Goal: Navigation & Orientation: Find specific page/section

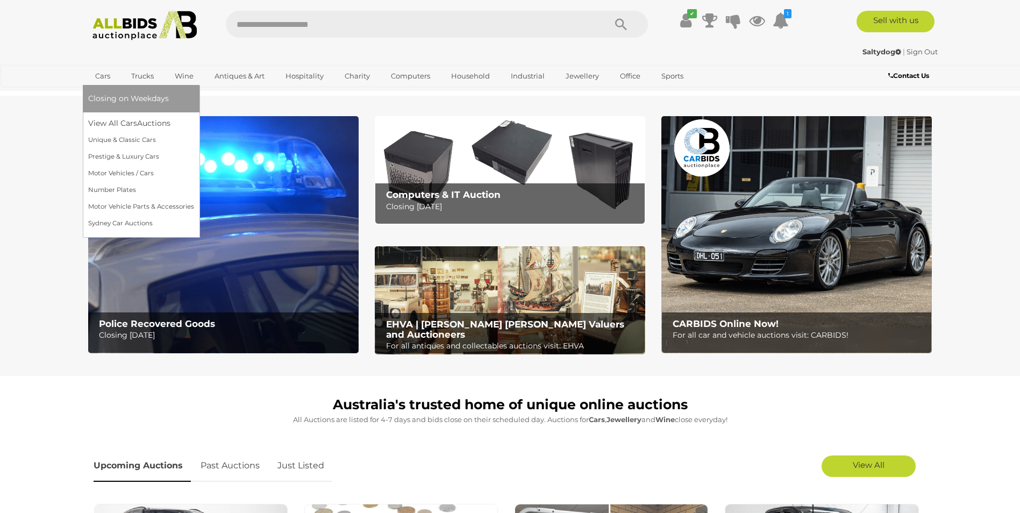
click at [102, 74] on link "Cars" at bounding box center [102, 76] width 29 height 18
click at [108, 121] on link "View All Cars Auctions" at bounding box center [141, 123] width 106 height 17
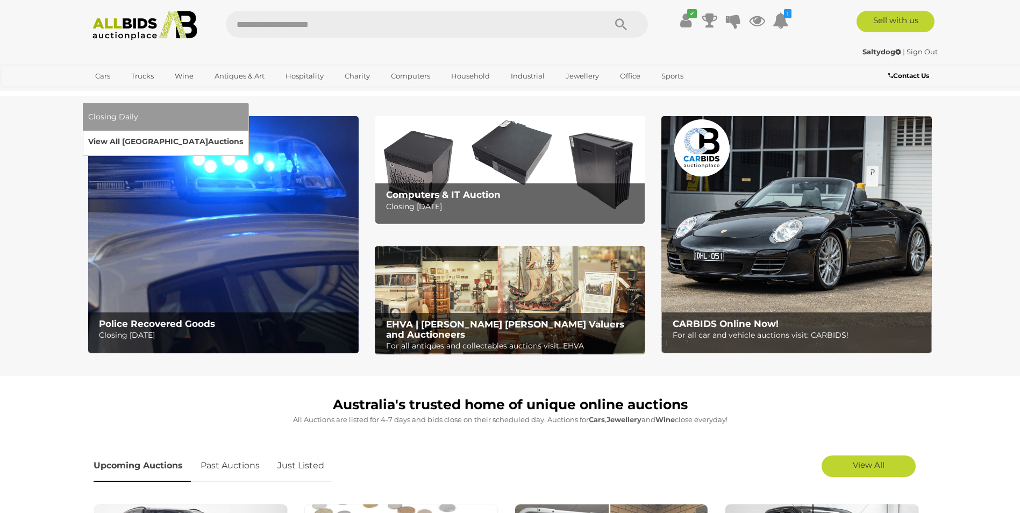
click at [243, 133] on link "View All Sydney Auctions" at bounding box center [165, 141] width 155 height 17
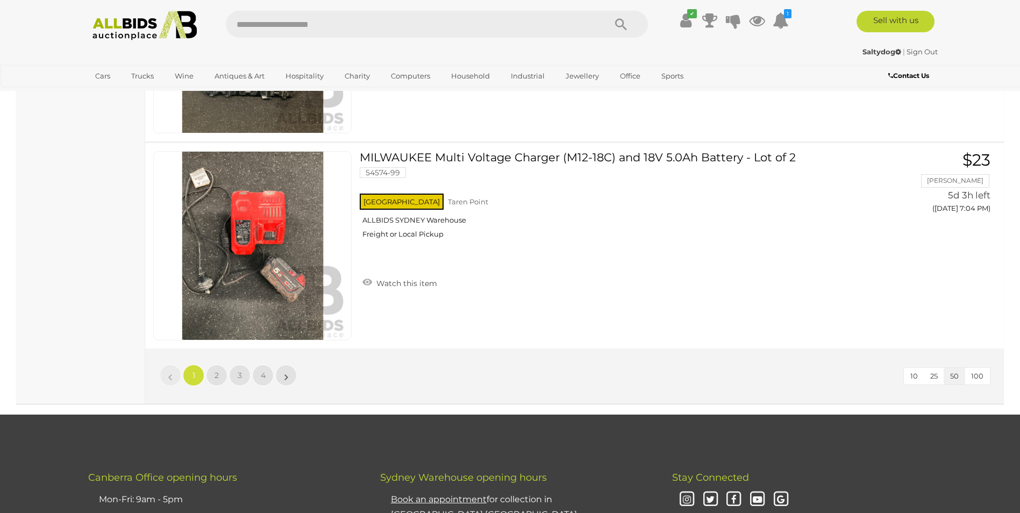
scroll to position [10161, 0]
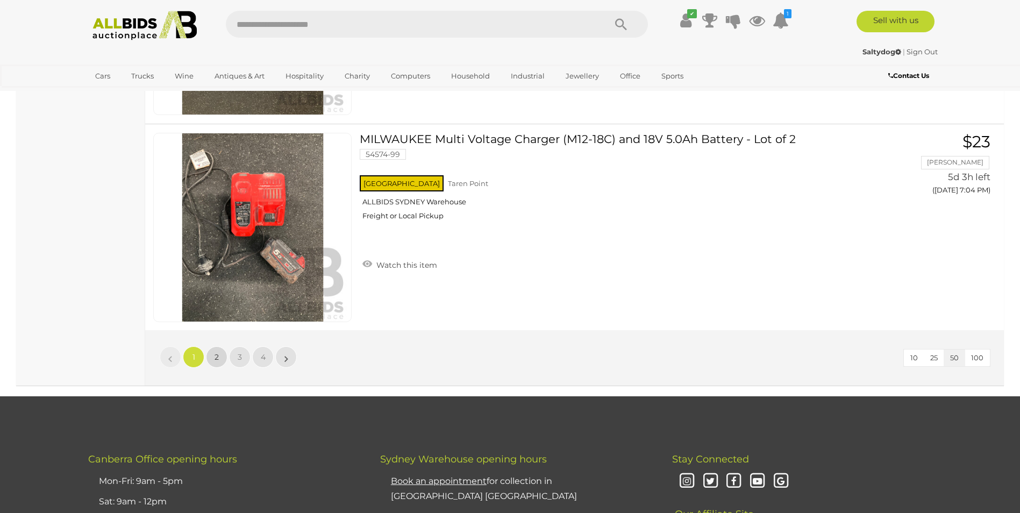
click at [213, 358] on link "2" at bounding box center [217, 357] width 22 height 22
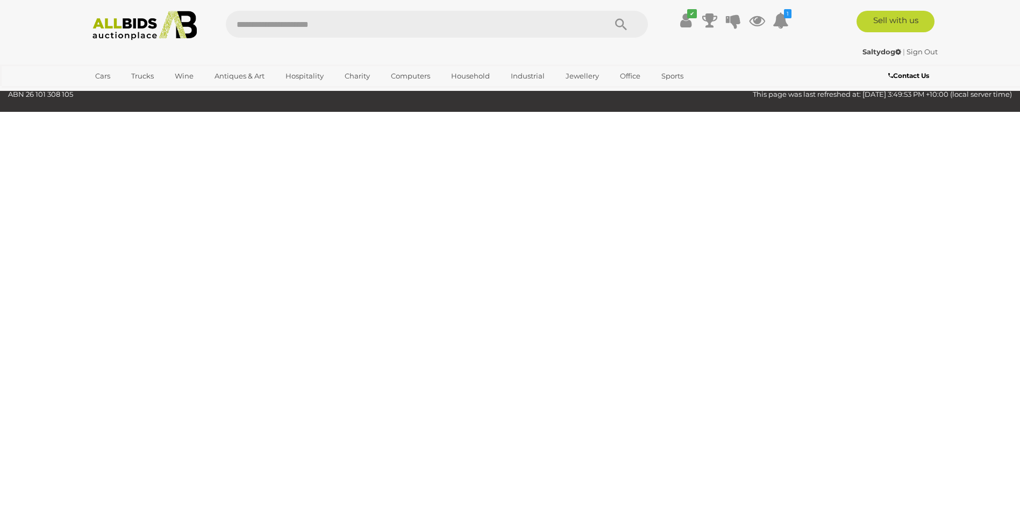
scroll to position [34, 0]
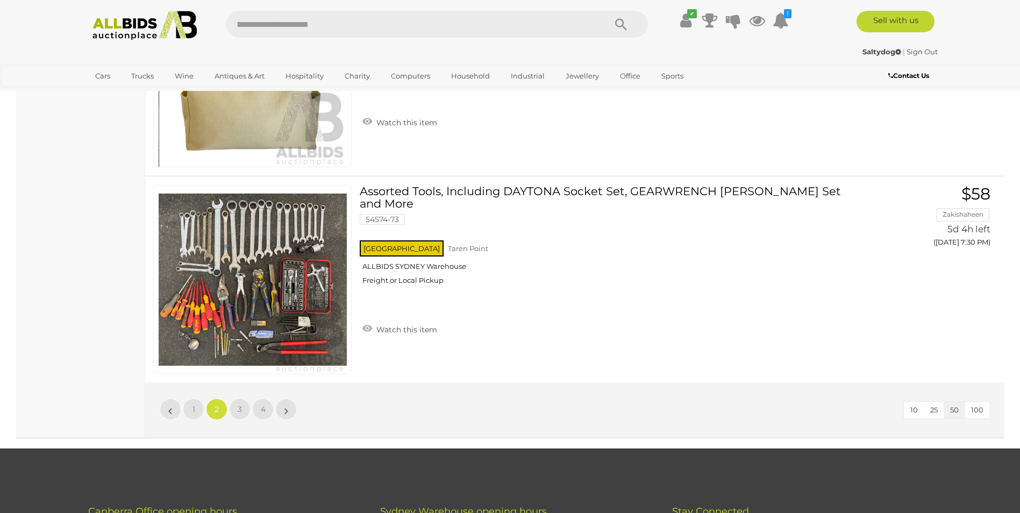
scroll to position [10195, 0]
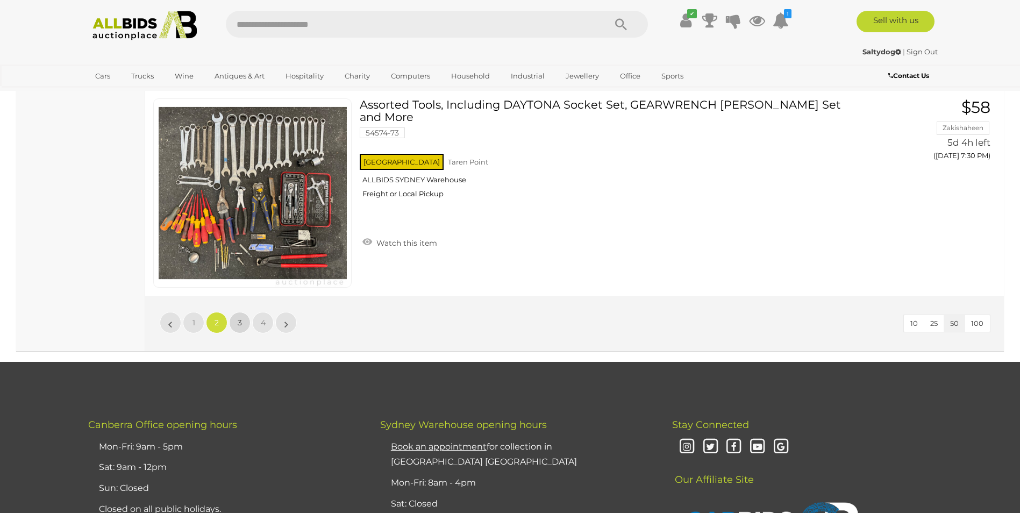
click at [239, 321] on span "3" at bounding box center [240, 323] width 4 height 10
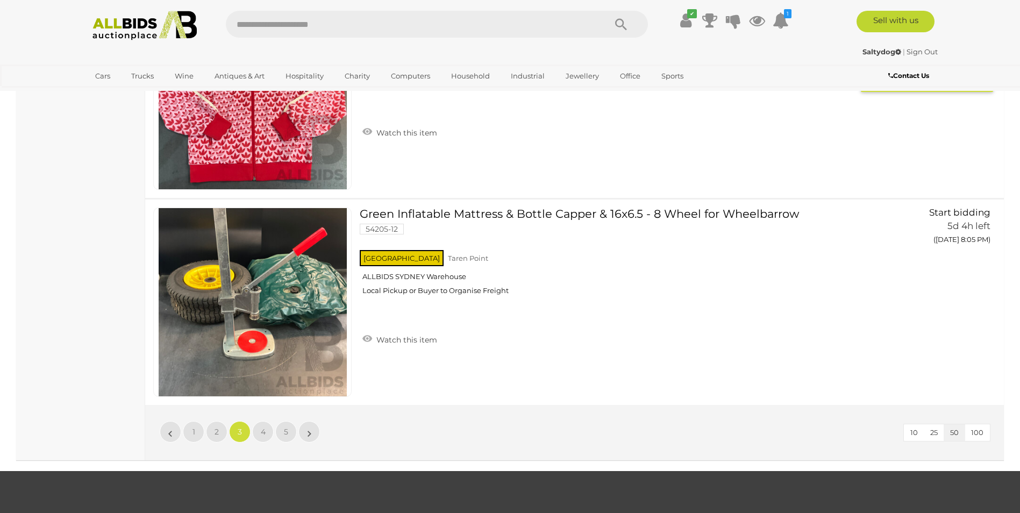
scroll to position [10088, 0]
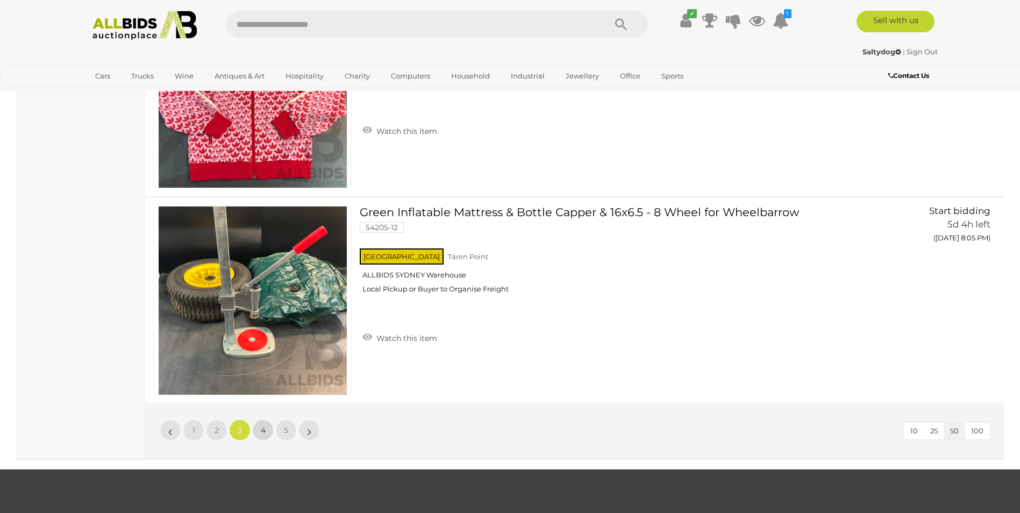
click at [262, 425] on span "4" at bounding box center [263, 430] width 5 height 10
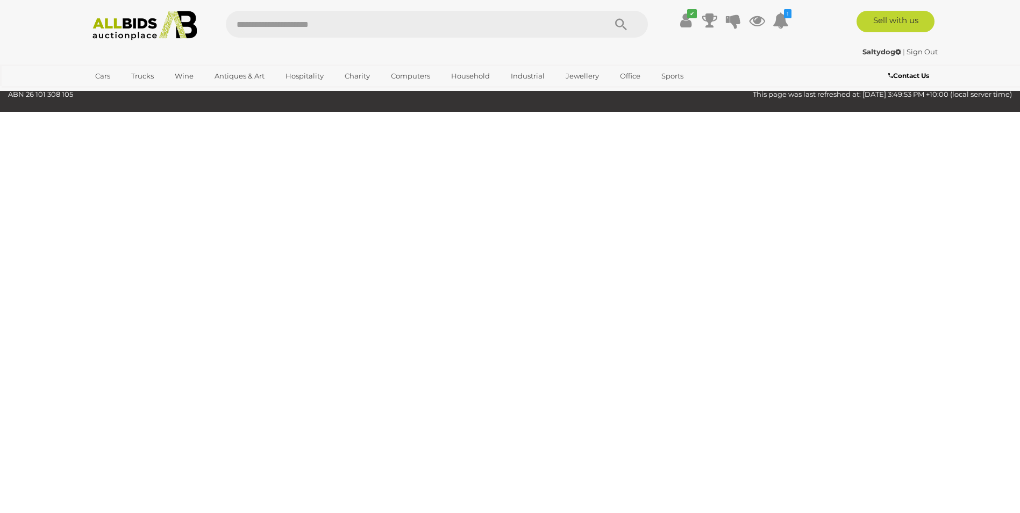
scroll to position [34, 0]
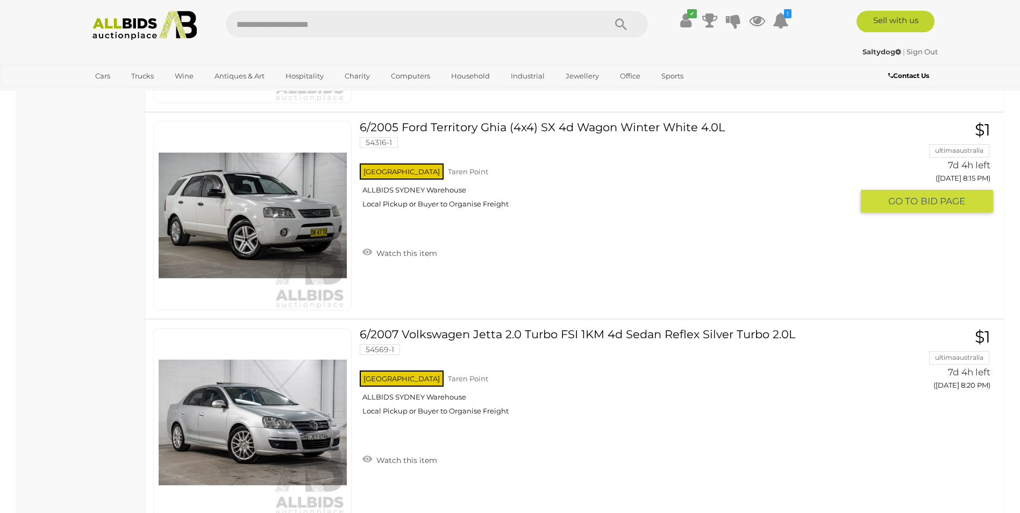
scroll to position [10195, 0]
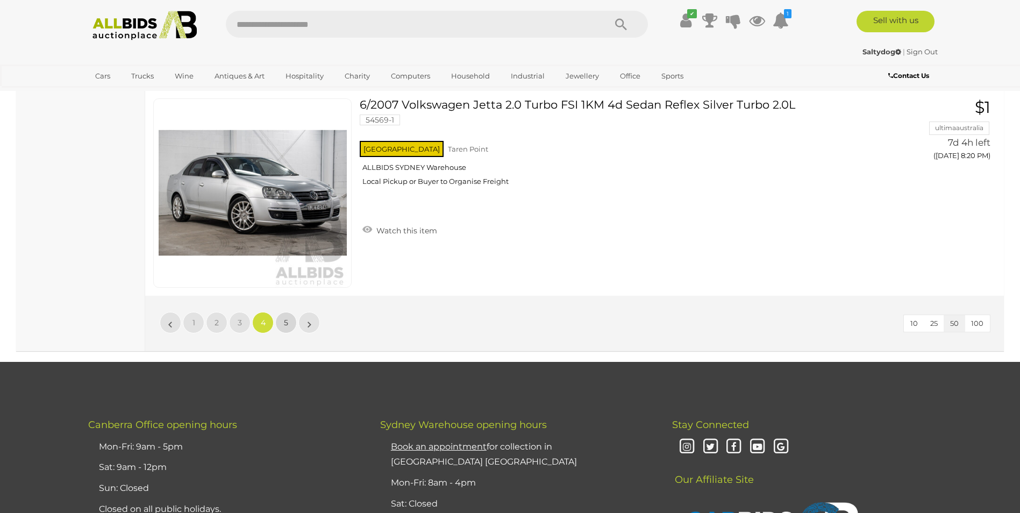
click at [284, 323] on span "5" at bounding box center [286, 323] width 4 height 10
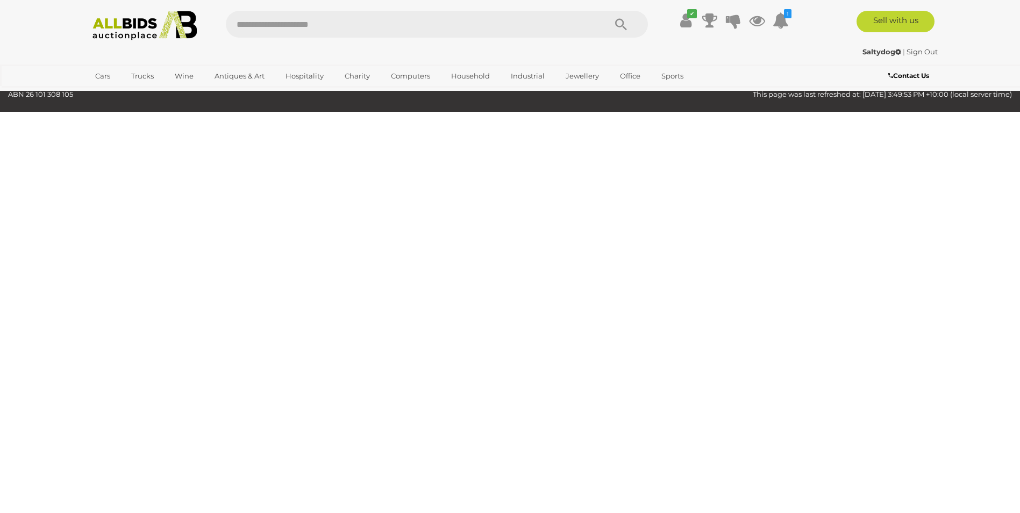
scroll to position [34, 0]
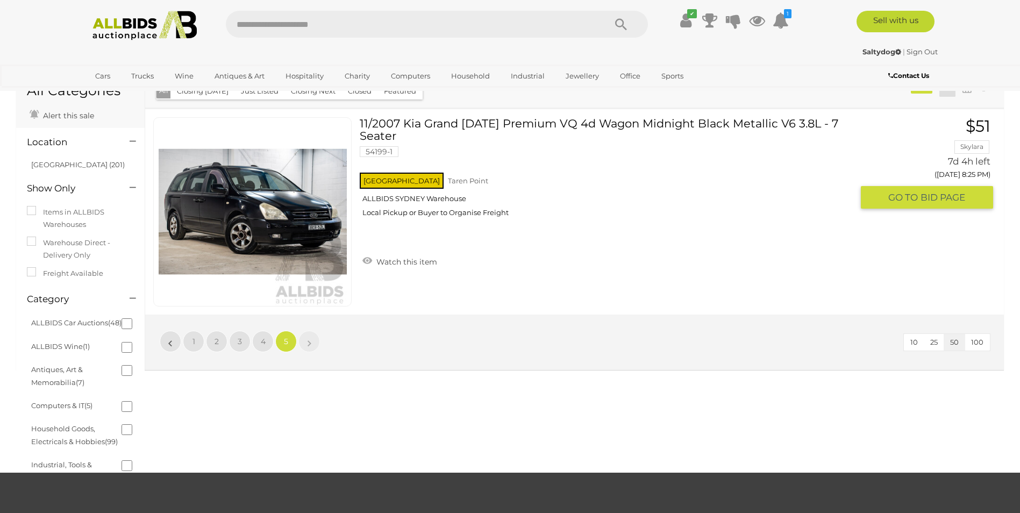
click at [260, 197] on link at bounding box center [252, 211] width 198 height 189
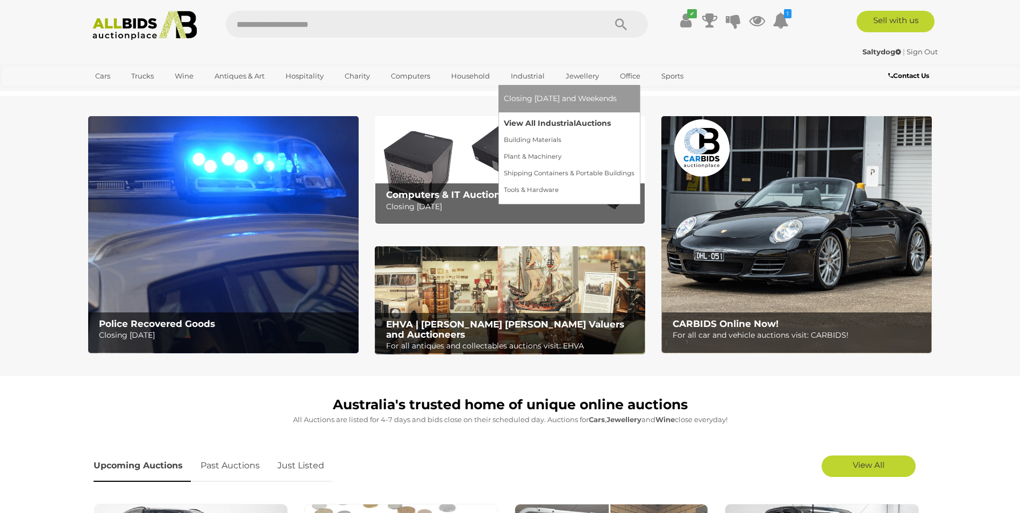
click at [540, 124] on link "View All Industrial Auctions" at bounding box center [569, 123] width 131 height 17
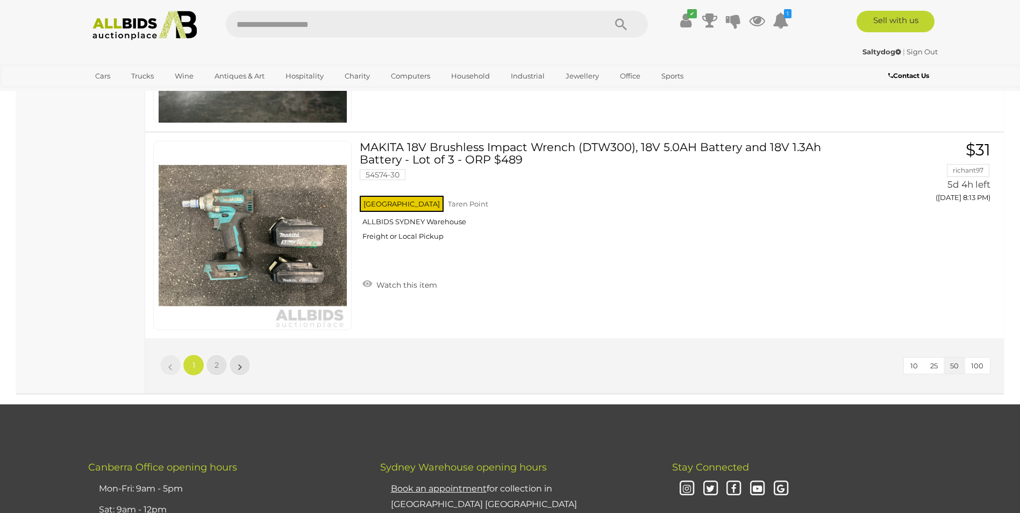
scroll to position [10429, 0]
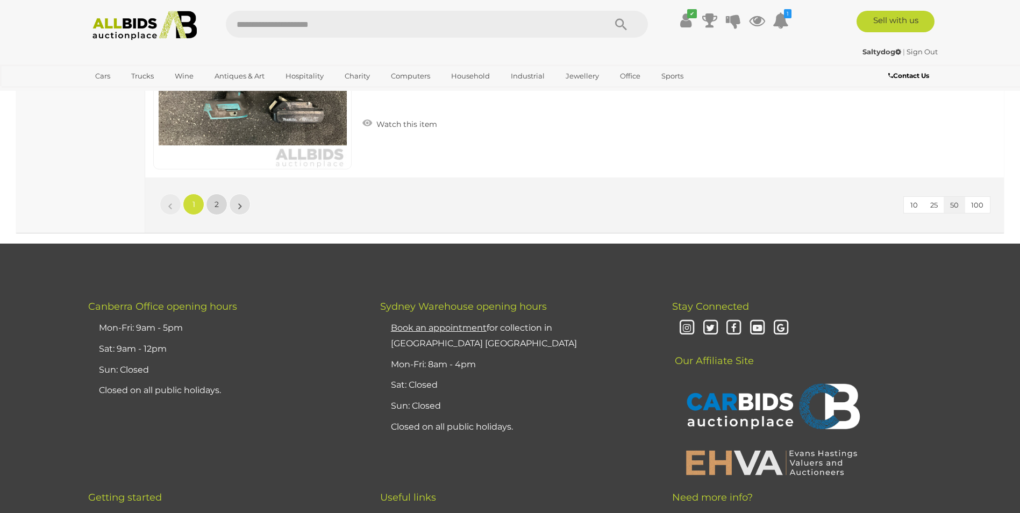
click at [219, 202] on link "2" at bounding box center [217, 205] width 22 height 22
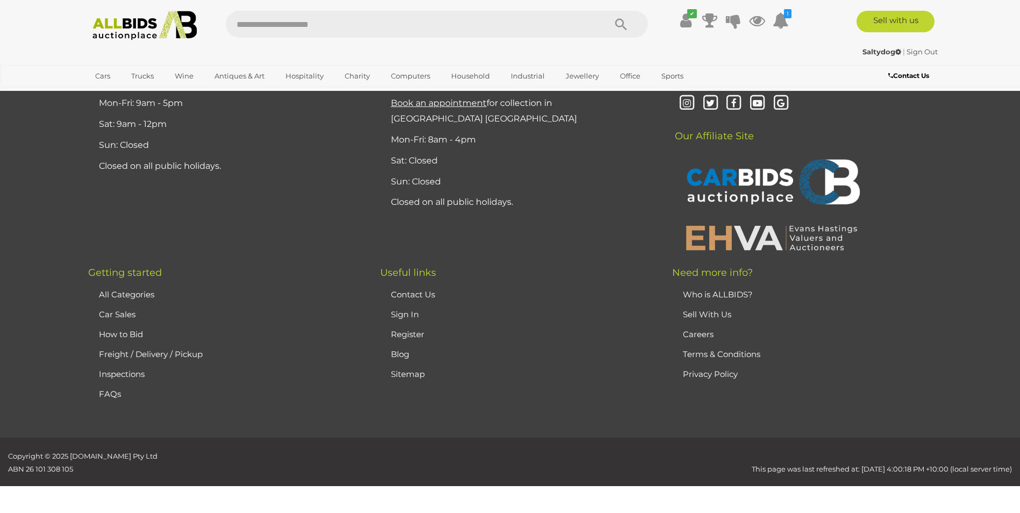
scroll to position [151, 0]
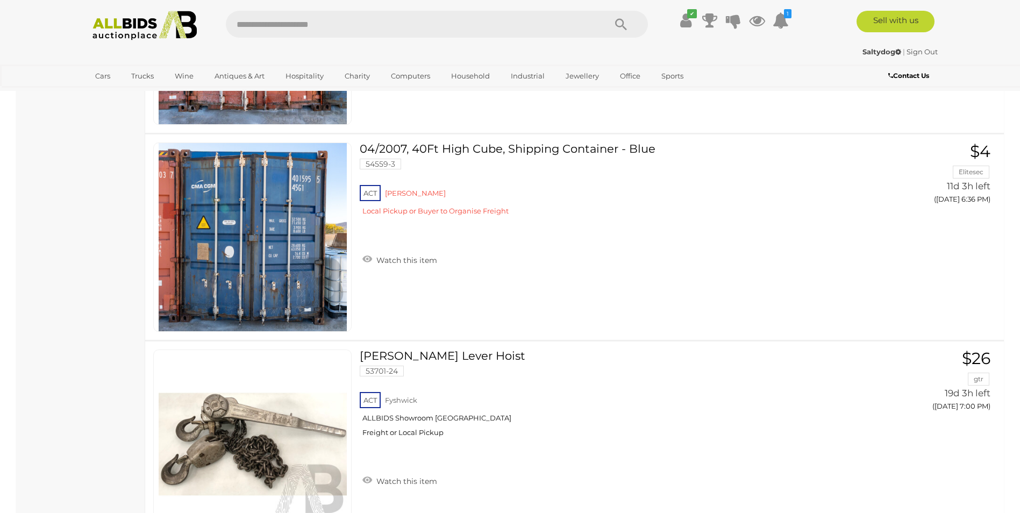
scroll to position [1925, 0]
